Goal: Transaction & Acquisition: Purchase product/service

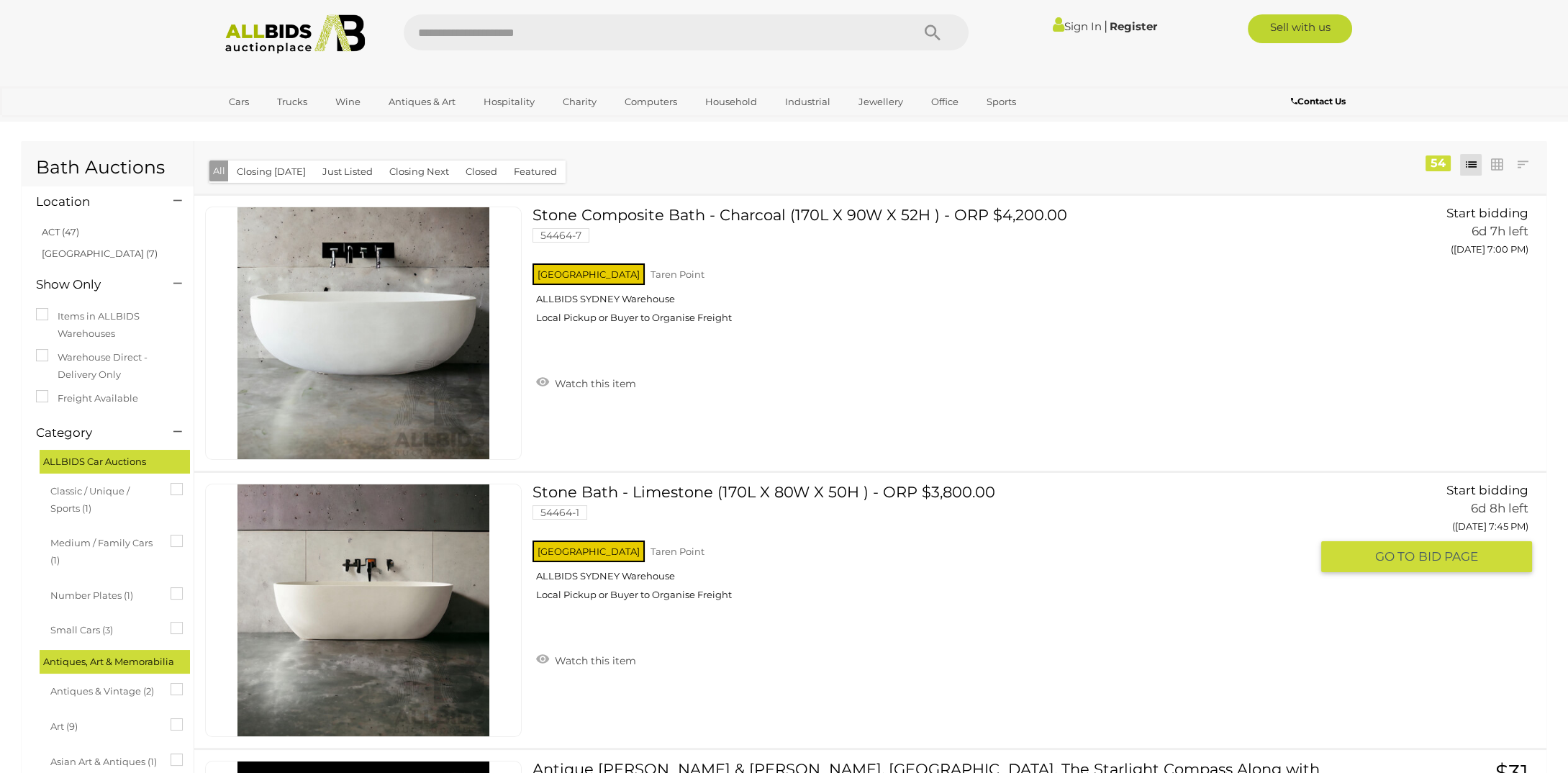
click at [816, 485] on link "Stone Bath - Limestone (170L X 80W X 50H ) - ORP $3,800.00 54464-1 NSW Taren Po…" at bounding box center [927, 547] width 767 height 128
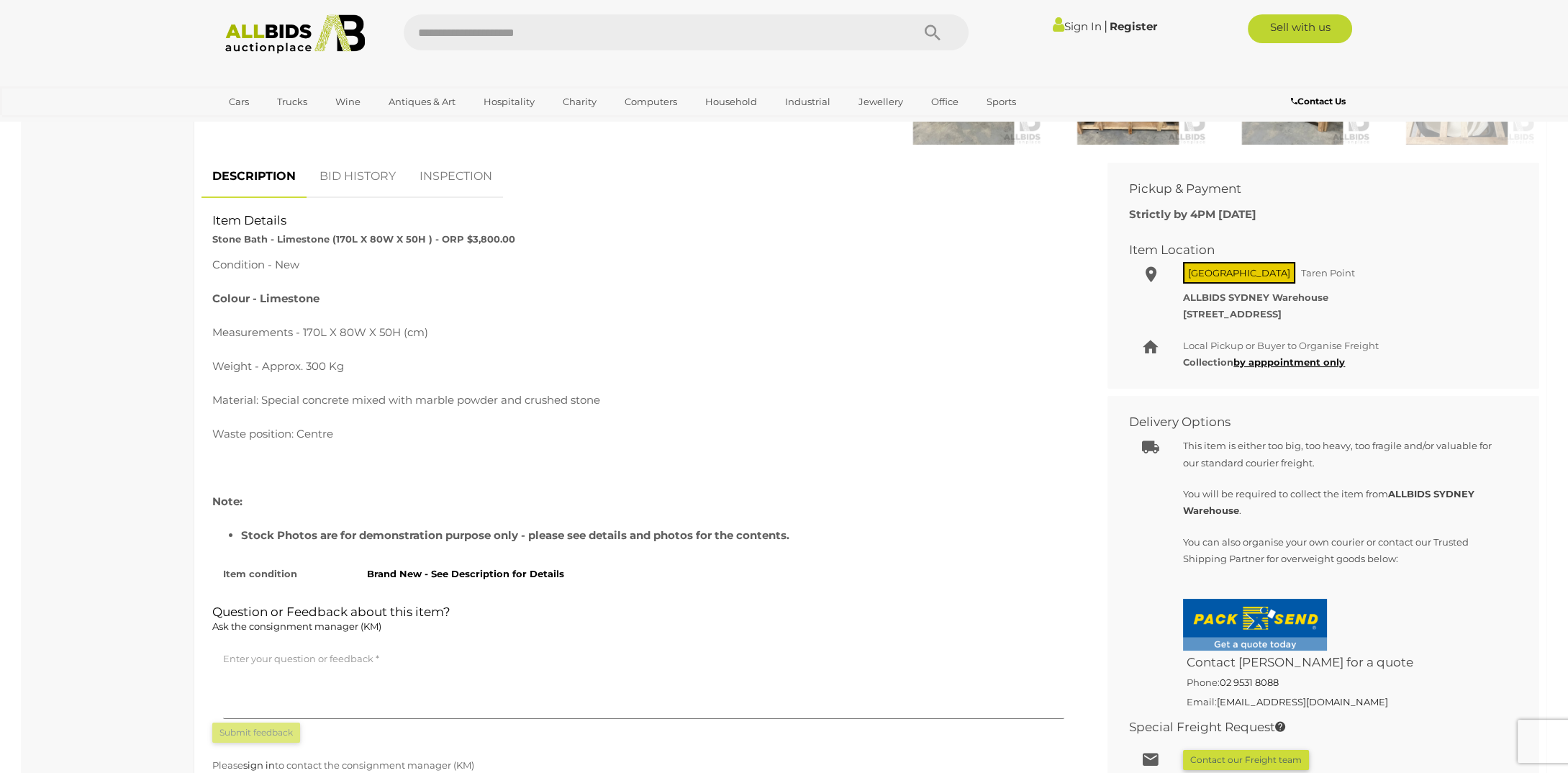
scroll to position [432, 0]
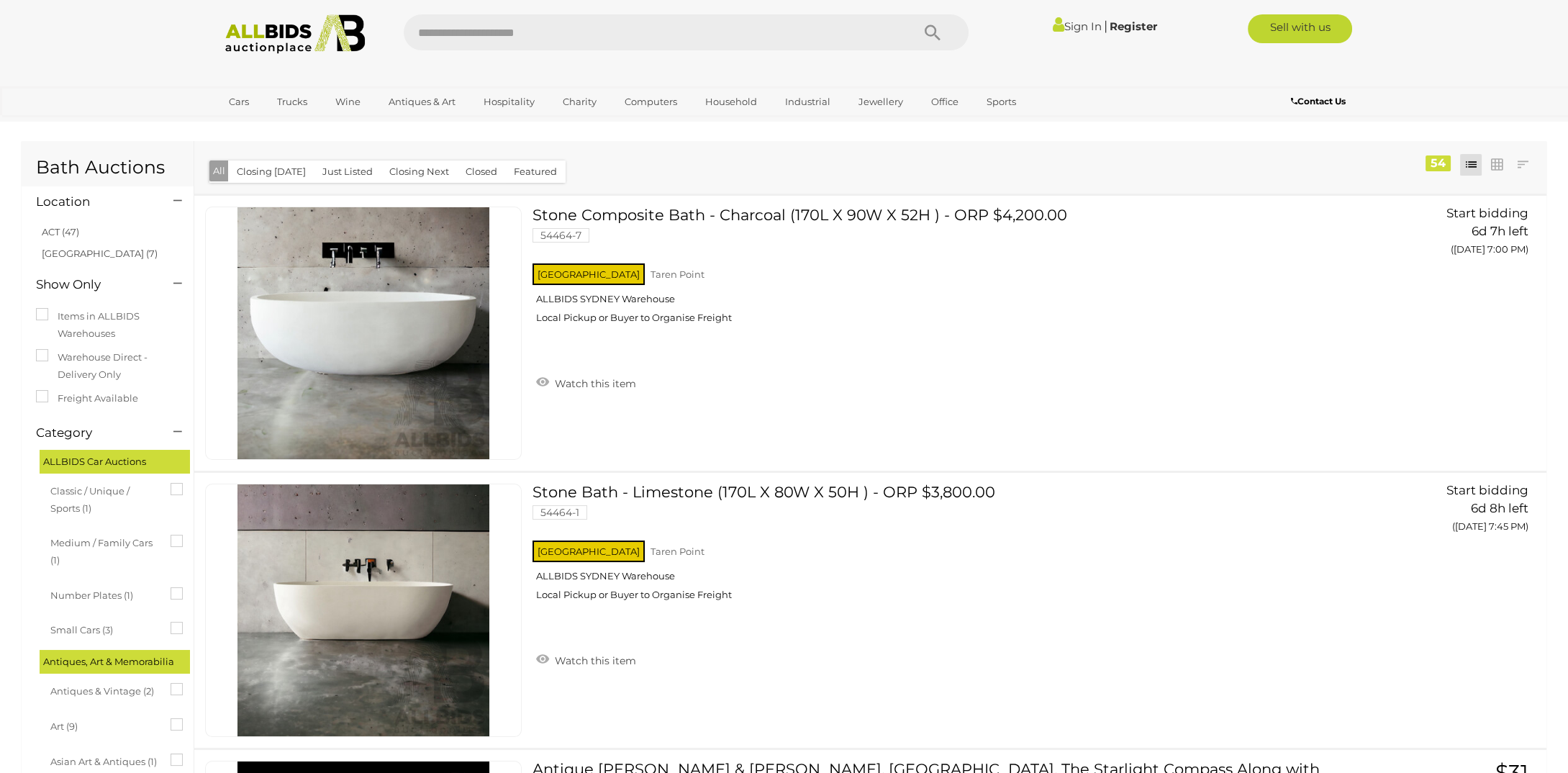
scroll to position [395, 0]
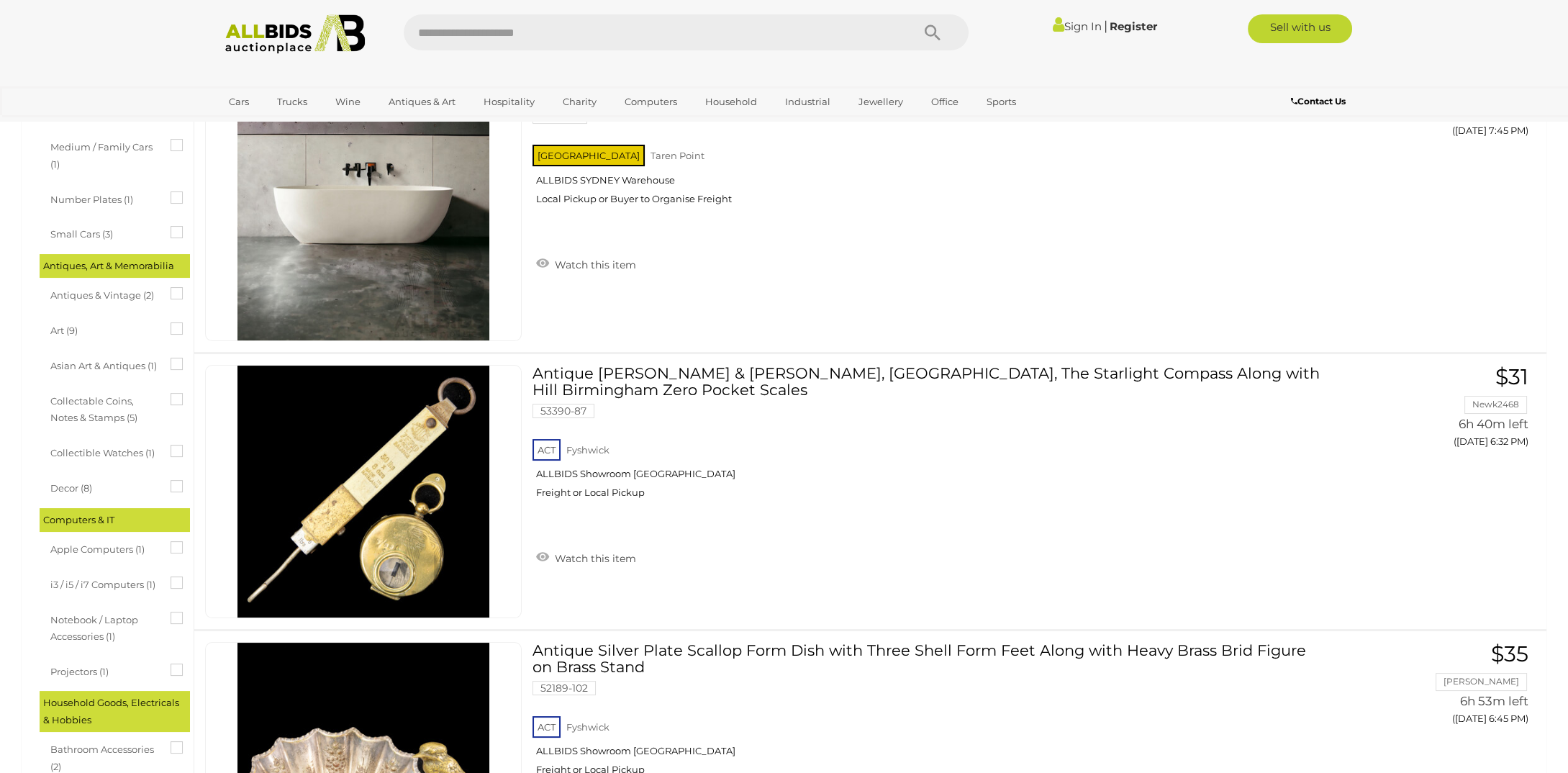
click at [1075, 25] on link "Sign In" at bounding box center [1077, 26] width 49 height 14
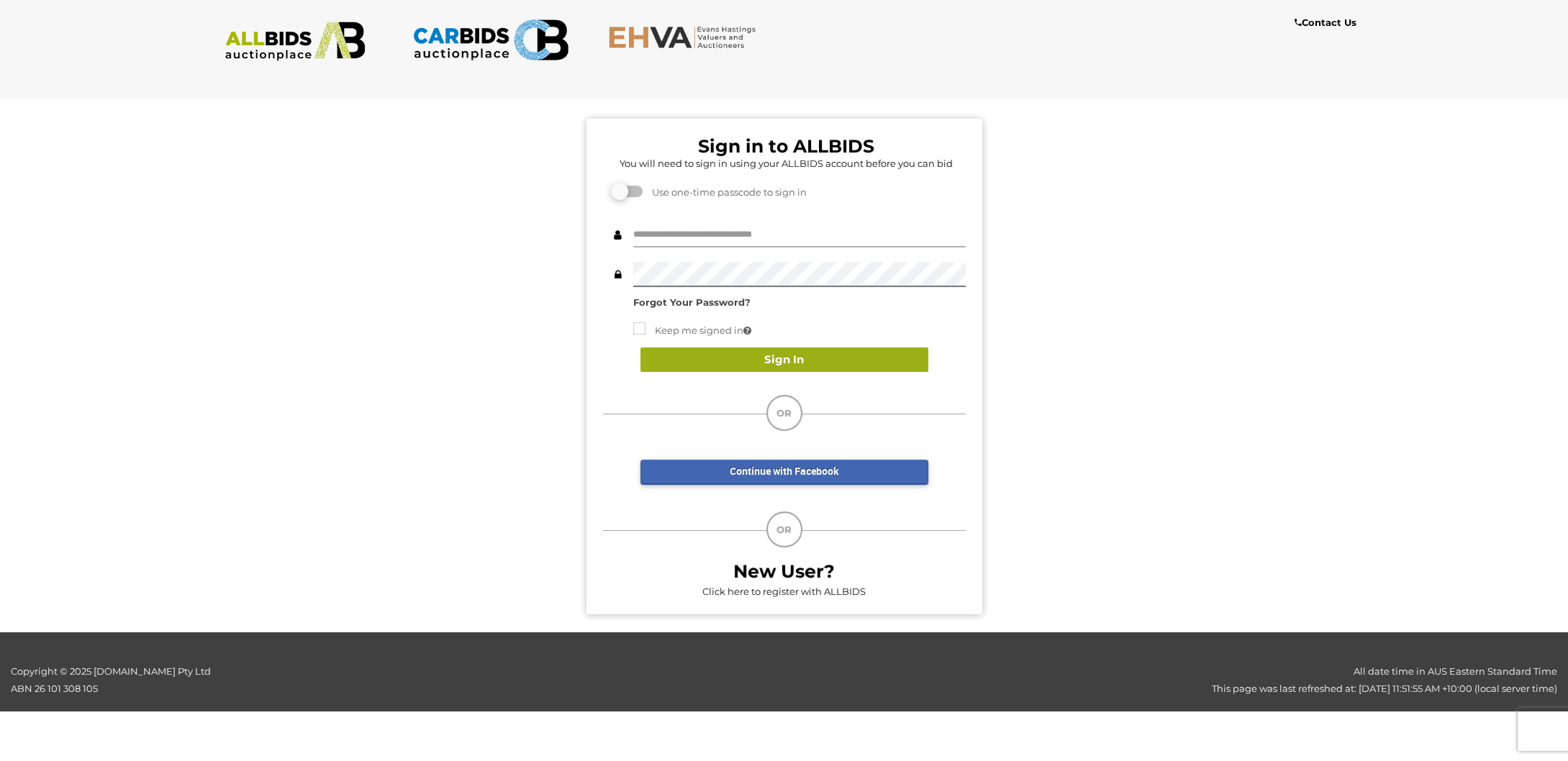
type input "*******"
click at [805, 354] on button "Sign In" at bounding box center [784, 359] width 288 height 25
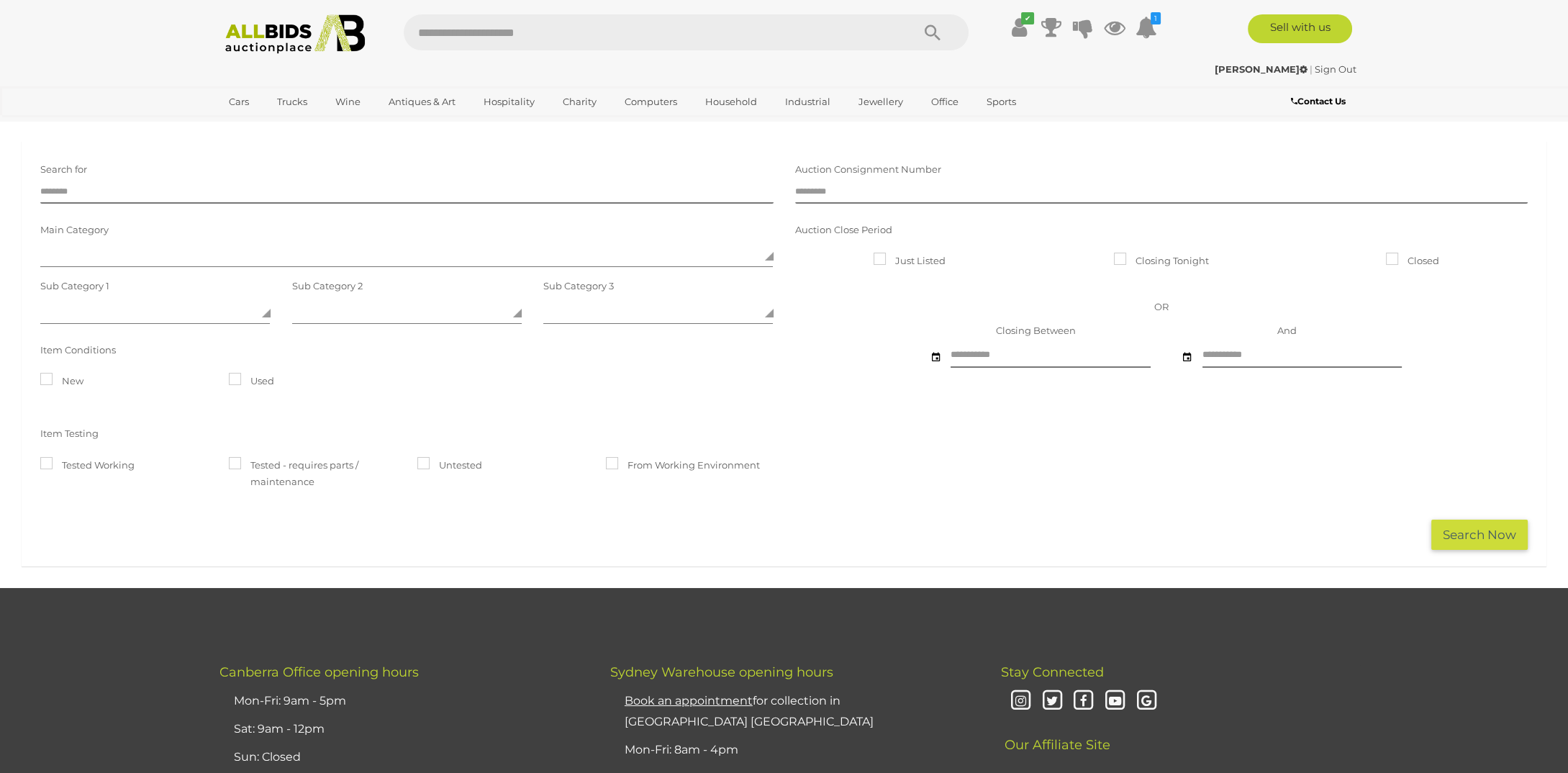
click at [281, 41] on img at bounding box center [295, 34] width 156 height 40
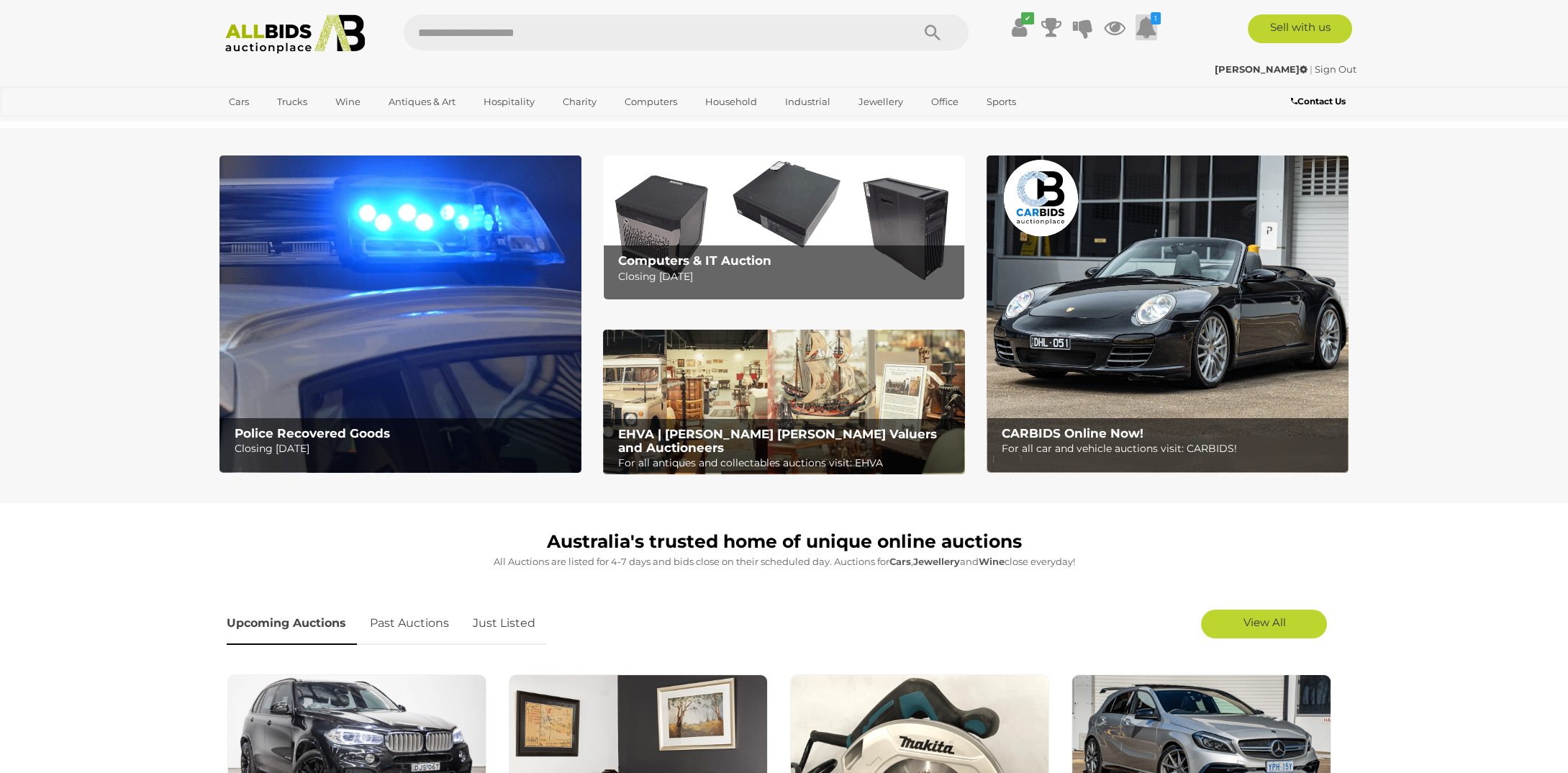
click at [1149, 21] on icon at bounding box center [1146, 28] width 21 height 26
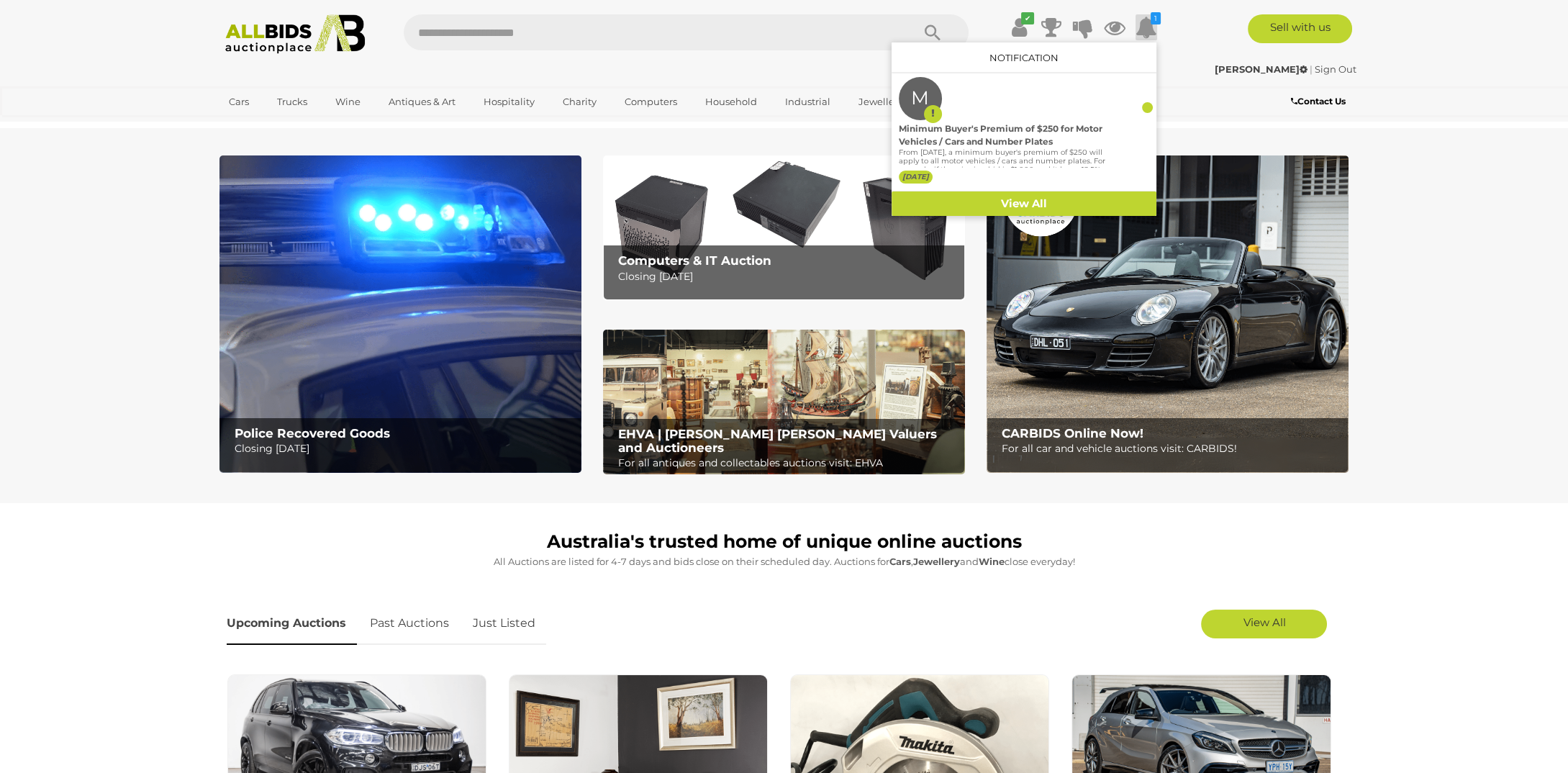
click at [1149, 21] on icon at bounding box center [1146, 28] width 21 height 26
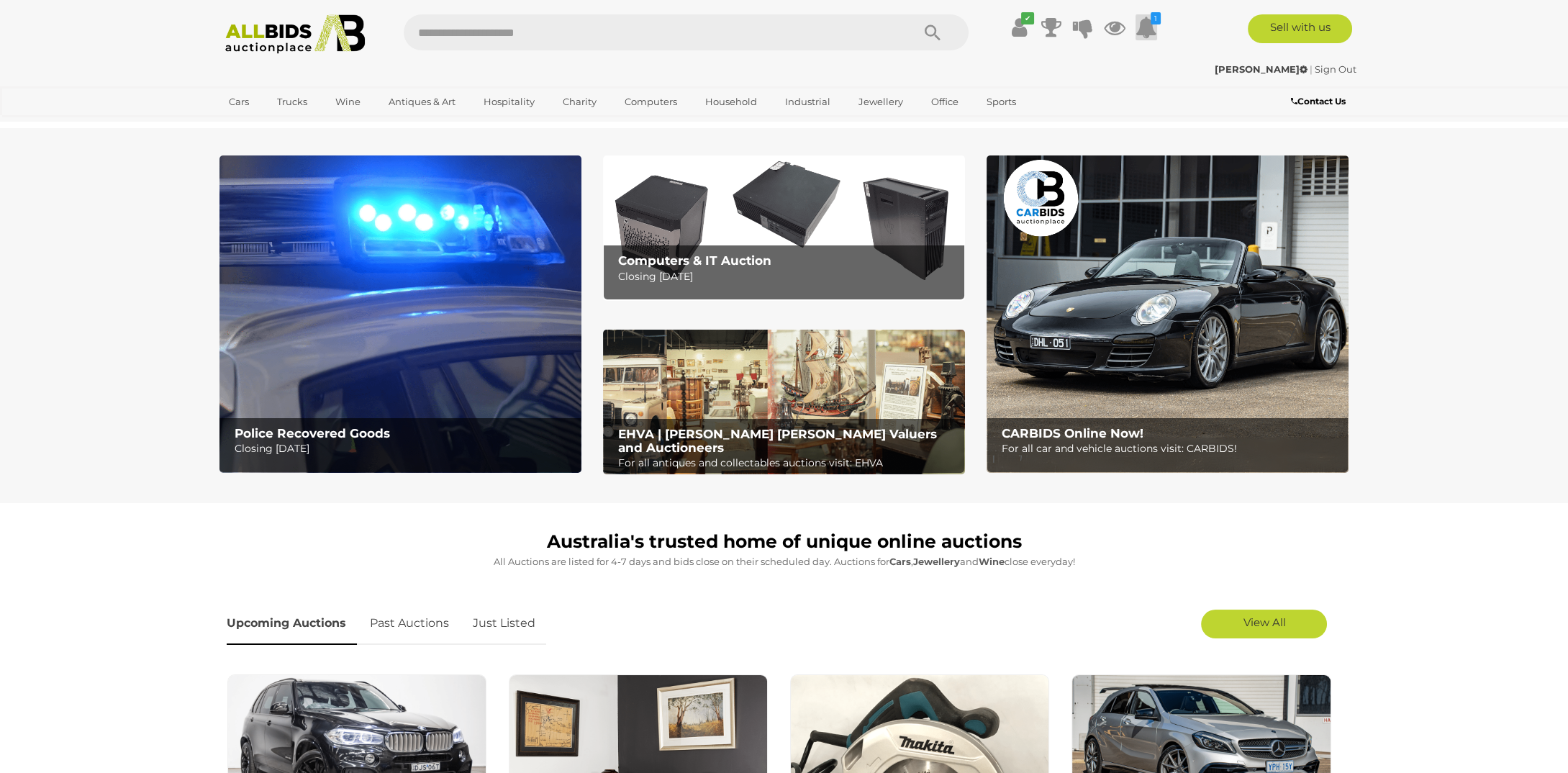
click at [1149, 21] on icon at bounding box center [1146, 28] width 21 height 26
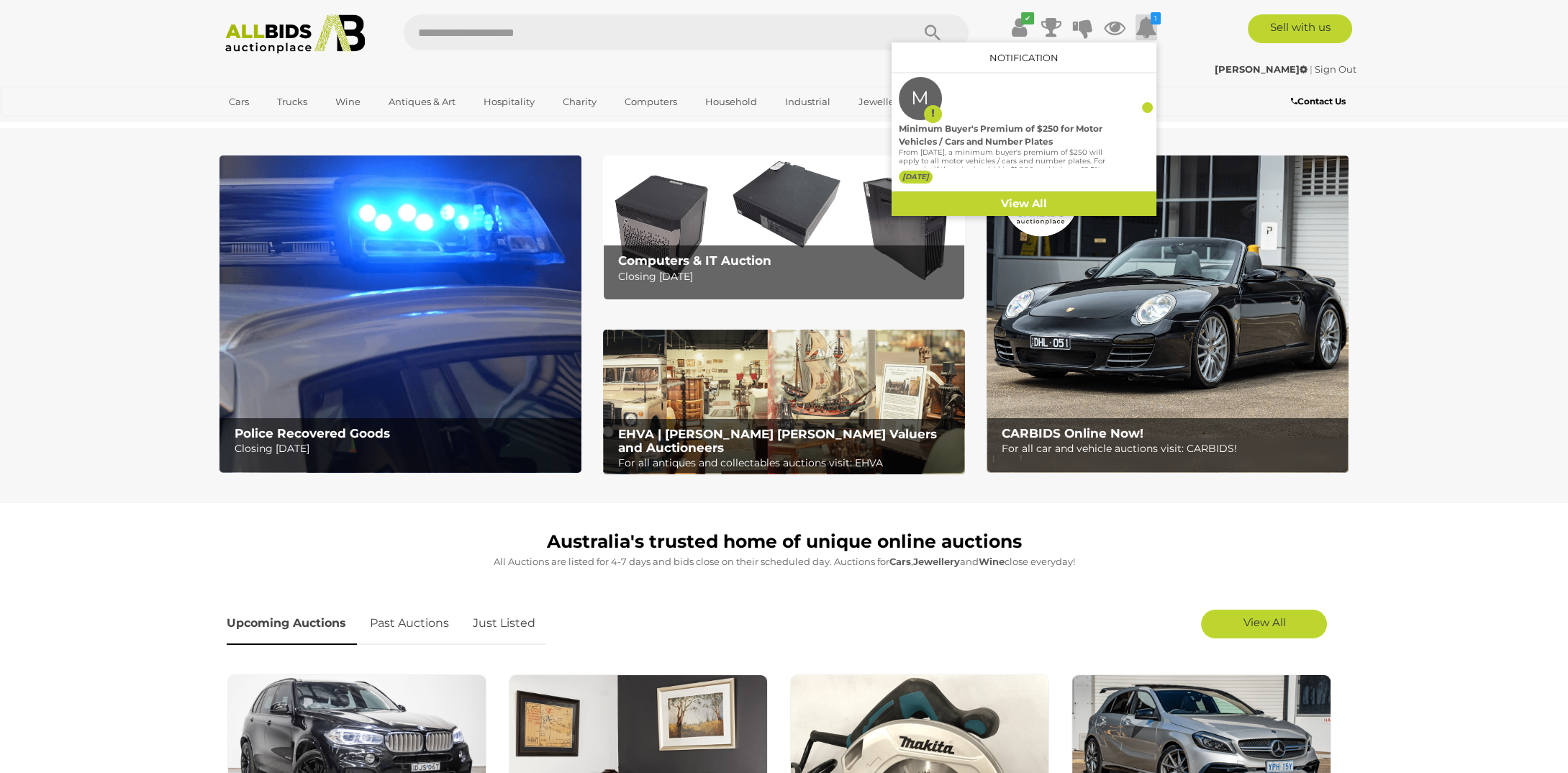
click at [1195, 26] on div "Sell with us" at bounding box center [1273, 29] width 195 height 29
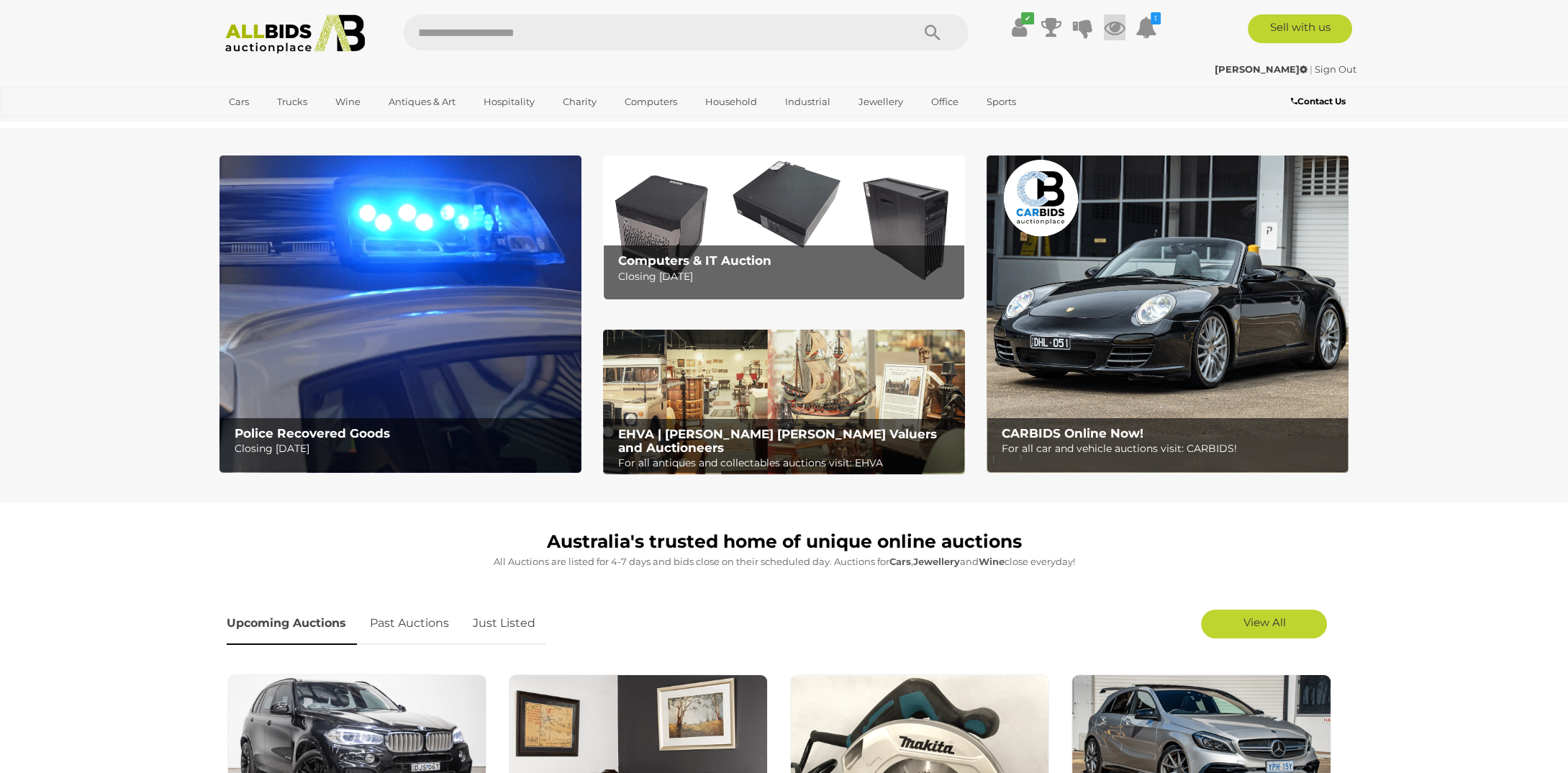
click at [1116, 22] on icon at bounding box center [1114, 28] width 21 height 26
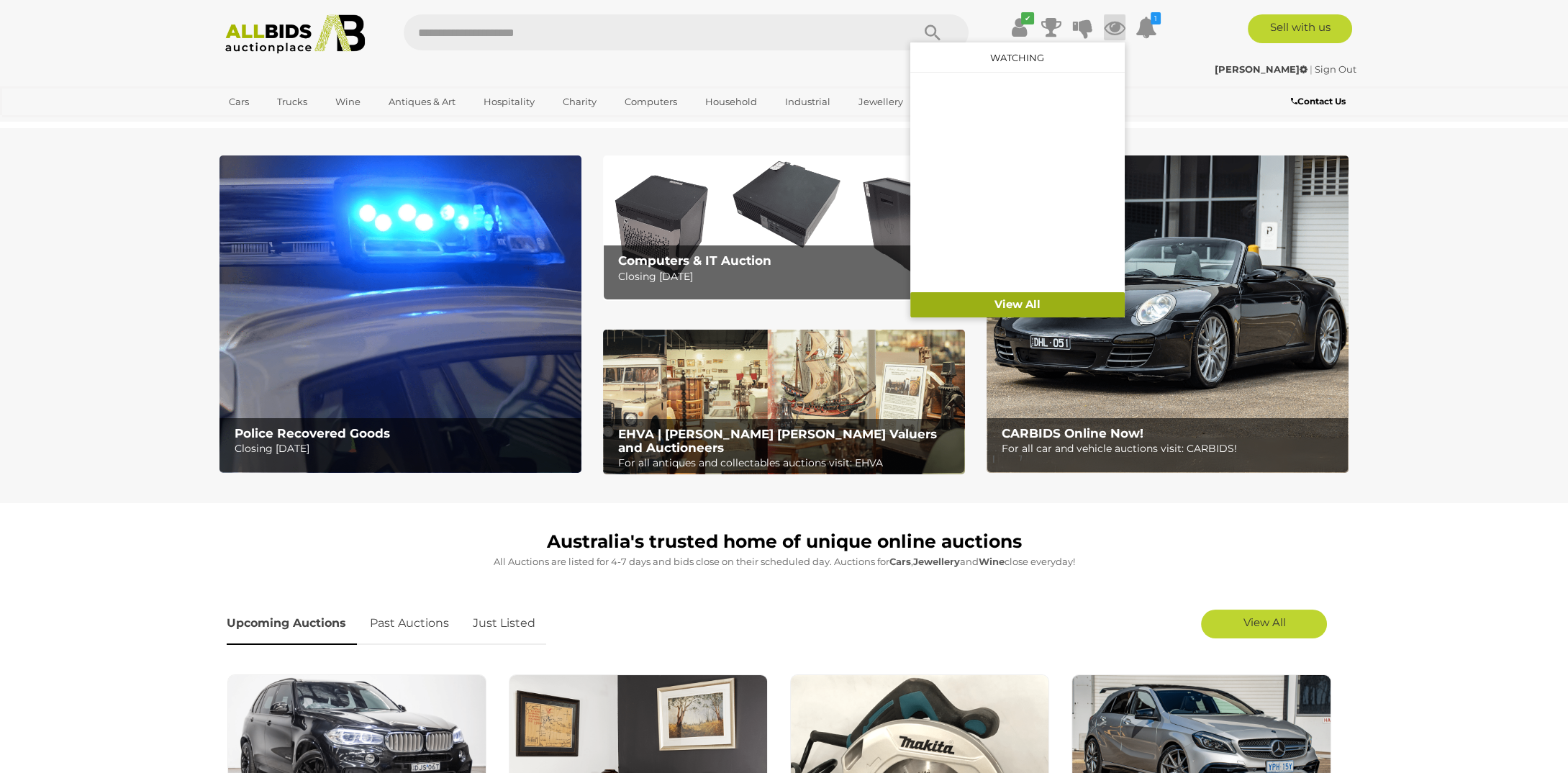
click at [1017, 301] on link "View All" at bounding box center [1018, 304] width 215 height 25
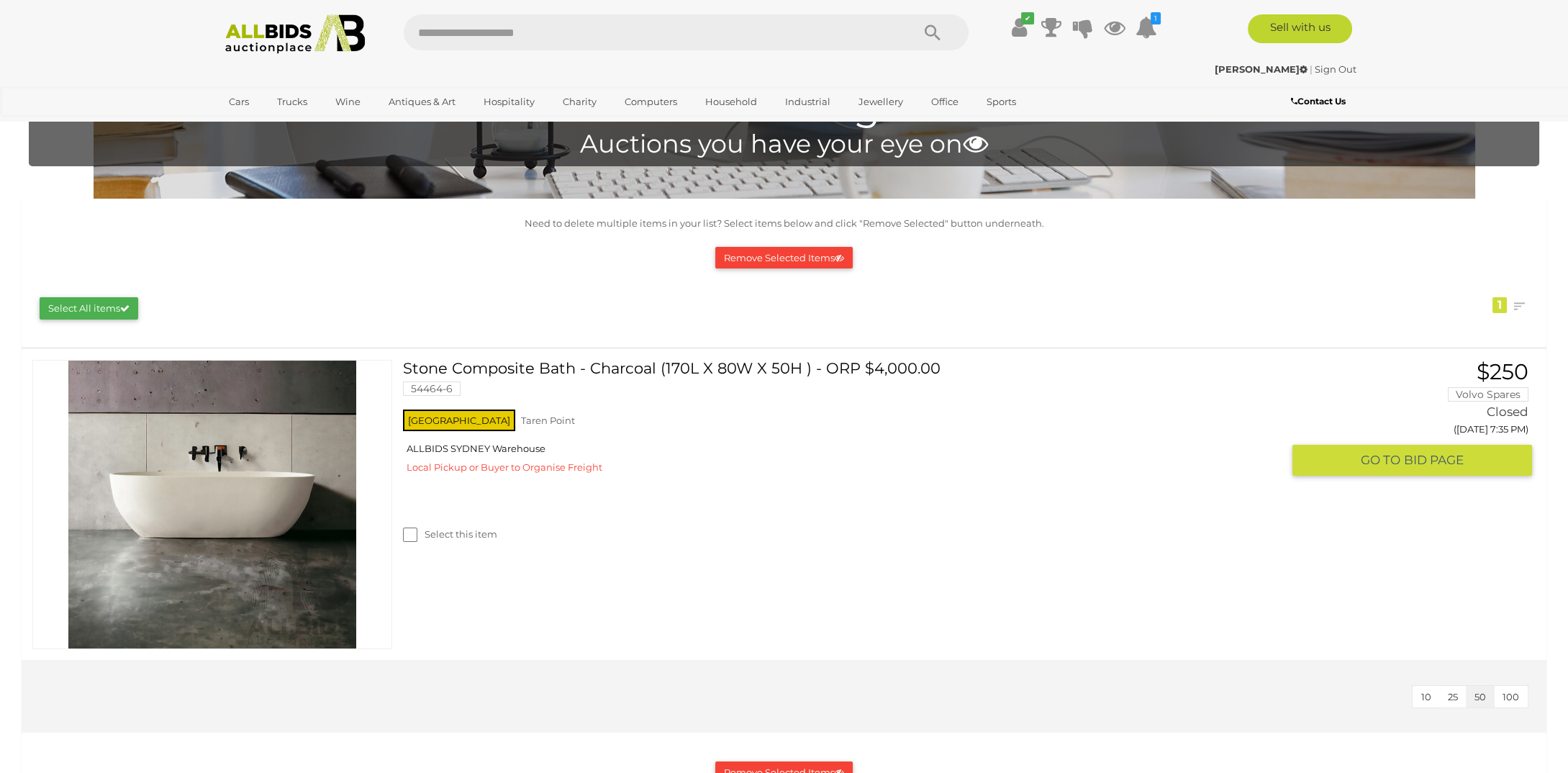
scroll to position [72, 0]
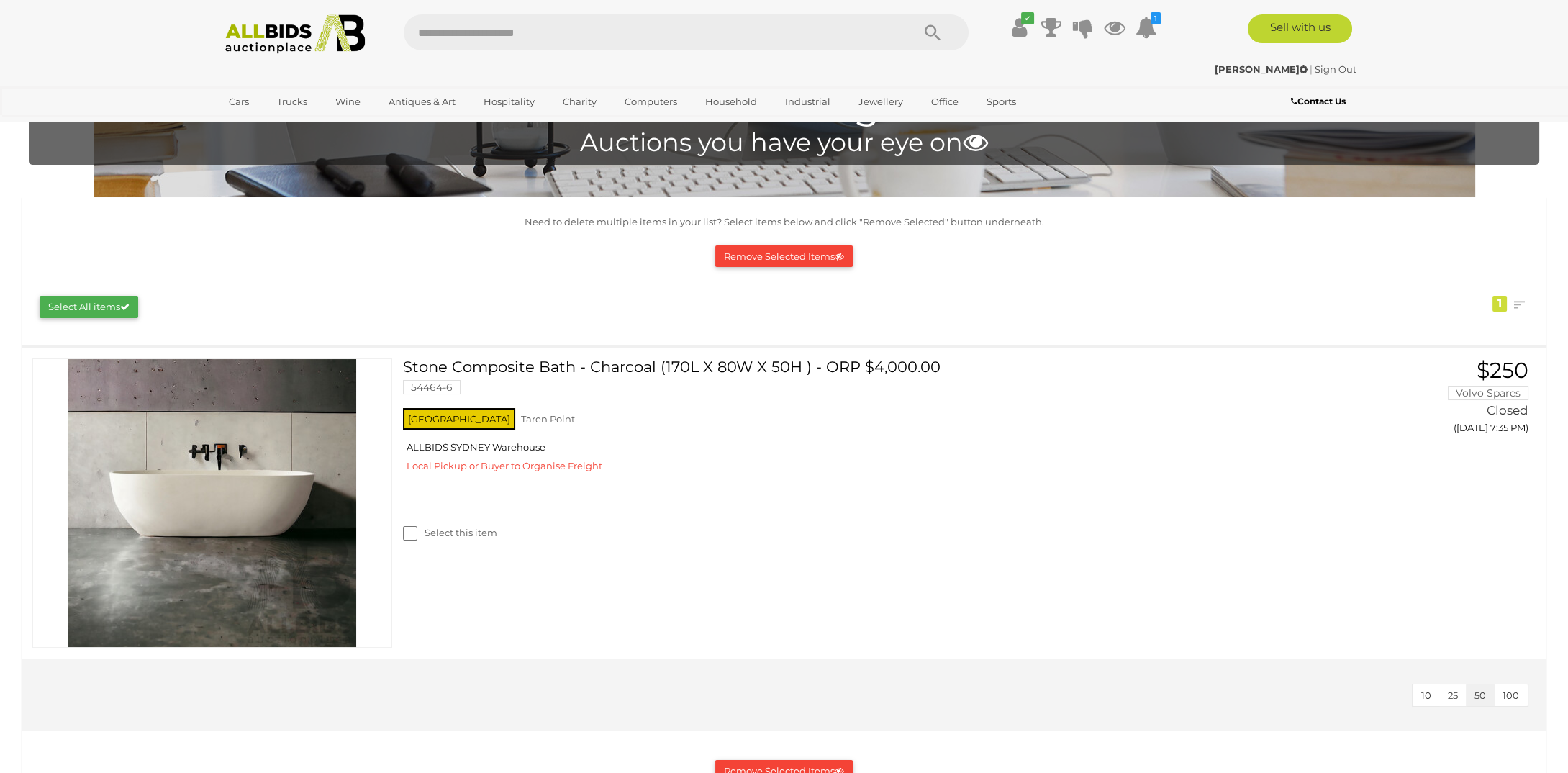
click at [471, 31] on input "text" at bounding box center [651, 32] width 494 height 36
type input "****"
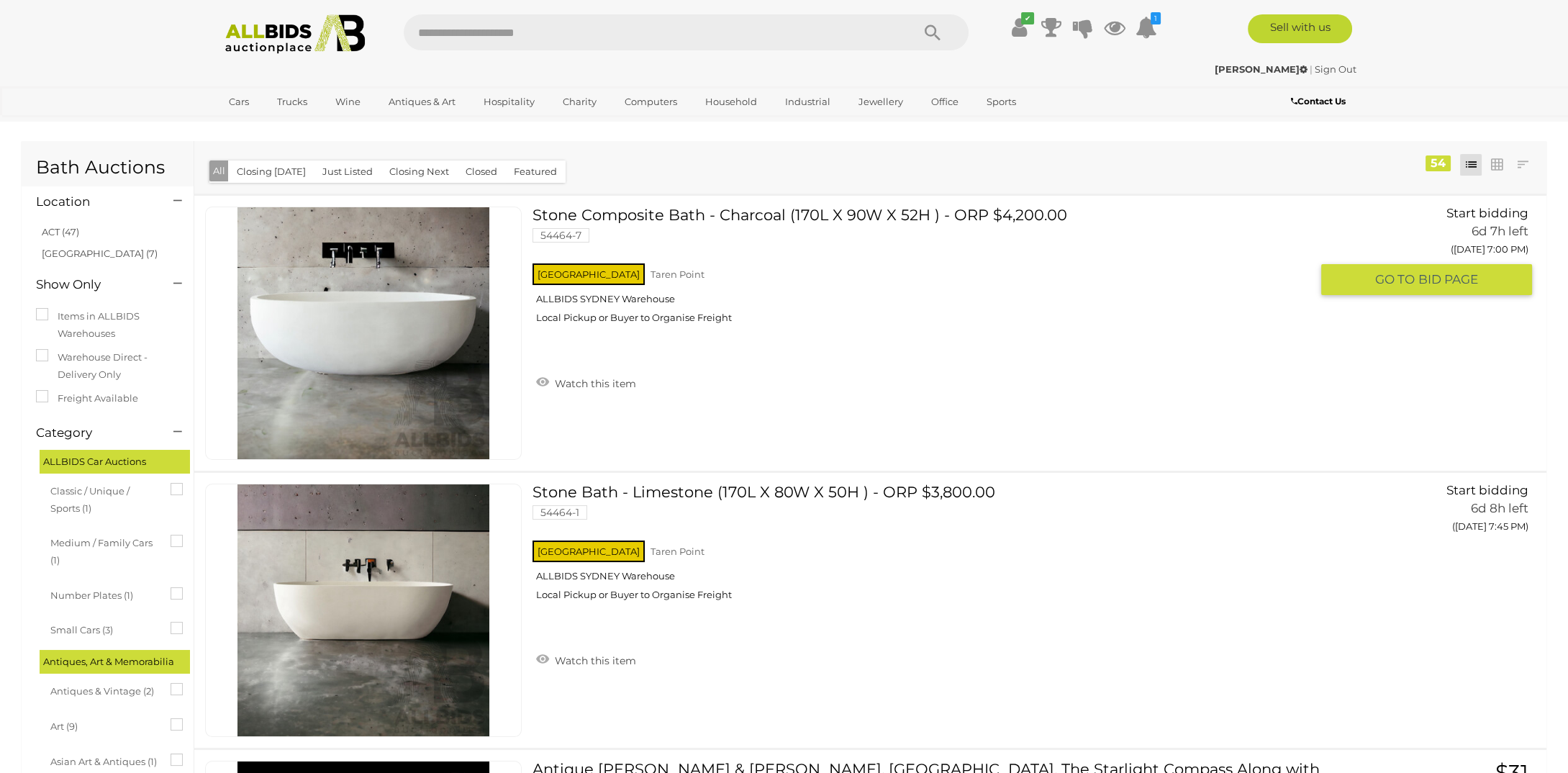
click at [668, 214] on link "Stone Composite Bath - Charcoal (170L X 90W X 52H ) - ORP $4,200.00 54464-7 NSW…" at bounding box center [927, 270] width 767 height 128
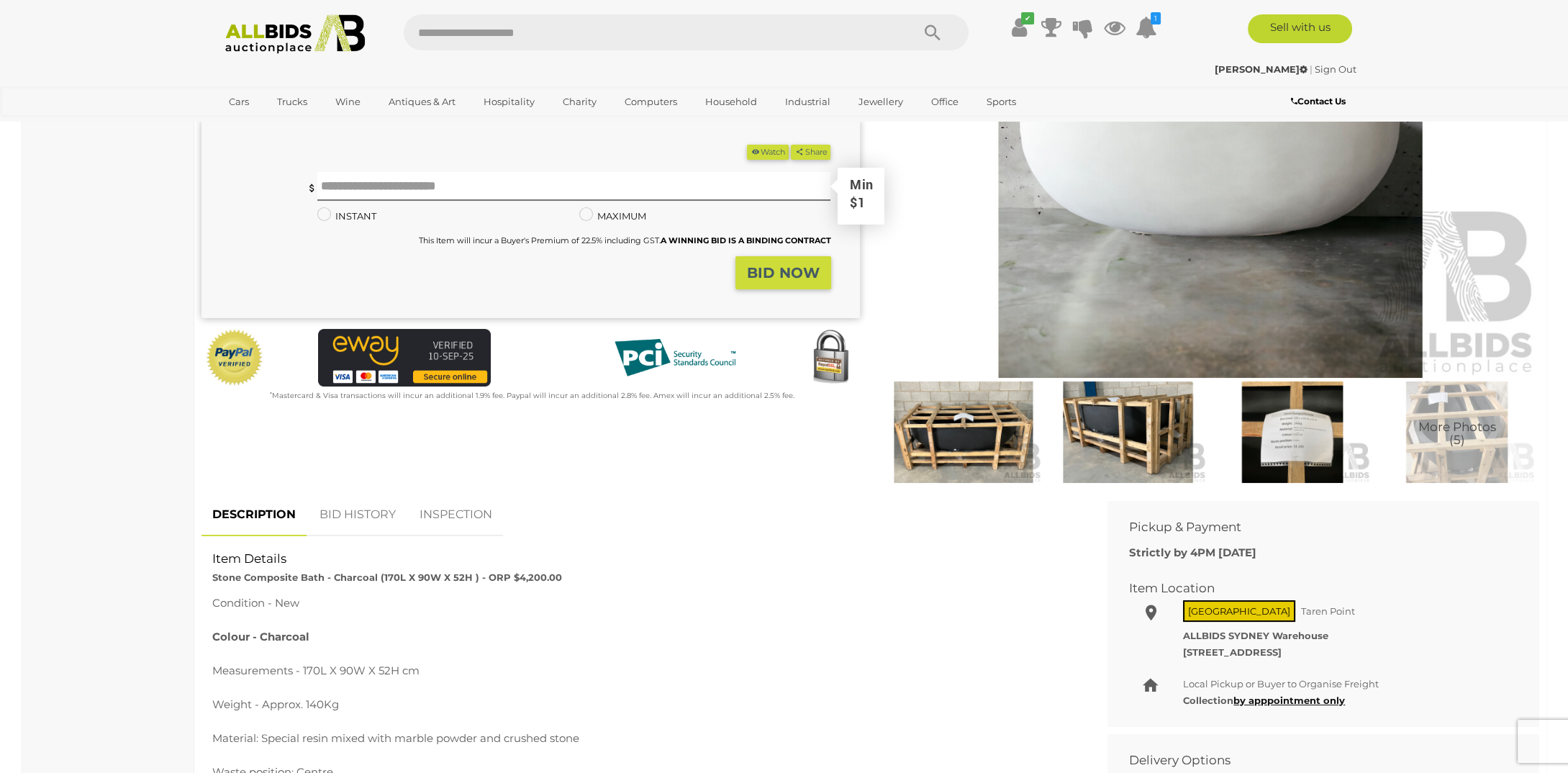
scroll to position [576, 0]
